Goal: Information Seeking & Learning: Learn about a topic

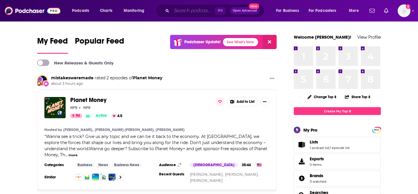
click at [193, 10] on input "Search podcasts, credits, & more..." at bounding box center [192, 10] width 43 height 9
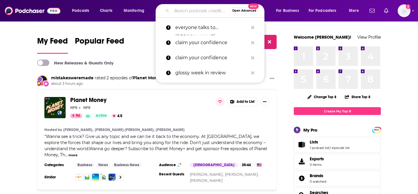
paste input "Levels Podcast - Scaling B2C Startups"
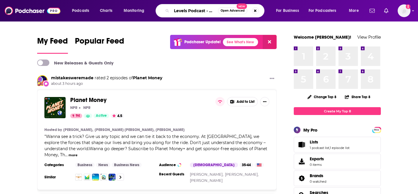
scroll to position [0, 39]
type input "Levels Podcast - Scaling B2C Startups"
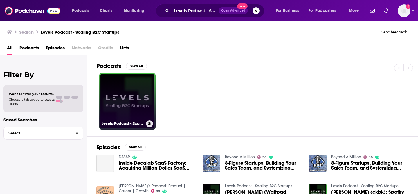
click at [143, 97] on link "Levels Podcast - Scaling B2C Startups" at bounding box center [127, 101] width 56 height 56
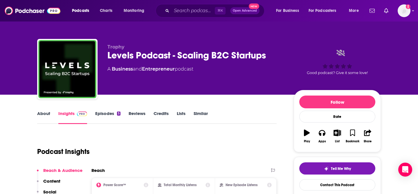
click at [227, 57] on div "Levels Podcast - Scaling B2C Startups" at bounding box center [195, 55] width 177 height 11
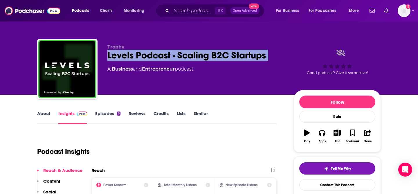
click at [227, 57] on div "Levels Podcast - Scaling B2C Startups" at bounding box center [195, 55] width 177 height 11
copy div "Levels Podcast - Scaling B2C Startups"
